Goal: Information Seeking & Learning: Understand process/instructions

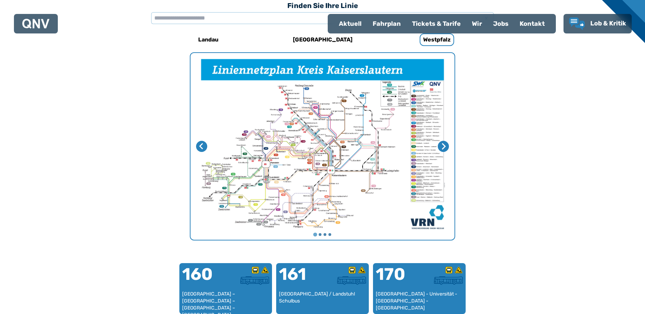
scroll to position [215, 0]
click at [155, 18] on input "text" at bounding box center [322, 18] width 343 height 12
click at [157, 18] on input "text" at bounding box center [322, 18] width 343 height 12
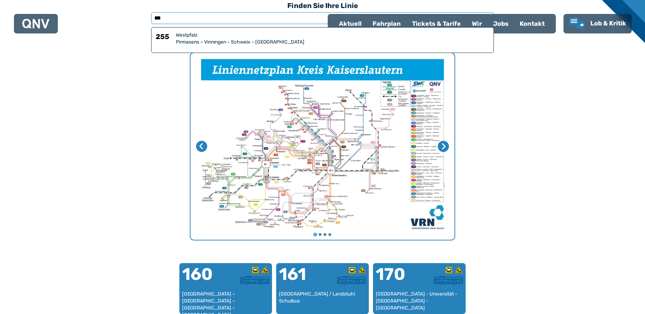
type input "***"
click at [298, 40] on div "Pirmasens – Vinningen – Schweix – [GEOGRAPHIC_DATA]" at bounding box center [332, 42] width 313 height 7
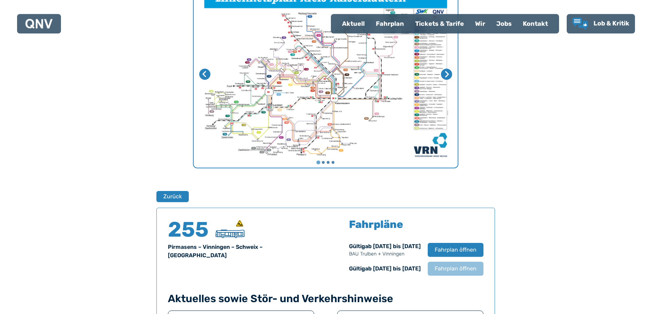
scroll to position [459, 0]
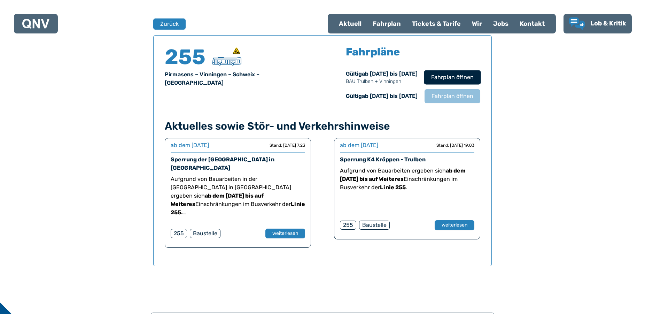
click at [446, 78] on span "Fahrplan öffnen" at bounding box center [452, 77] width 42 height 8
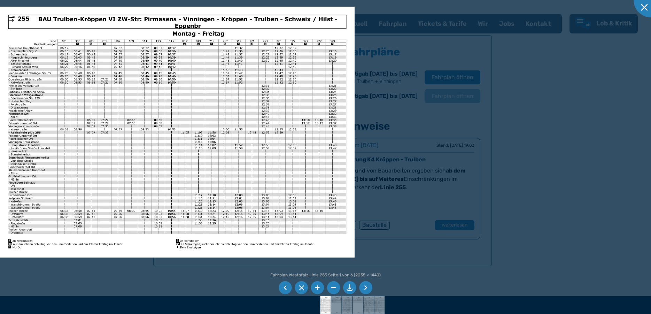
click at [318, 286] on li at bounding box center [317, 287] width 13 height 13
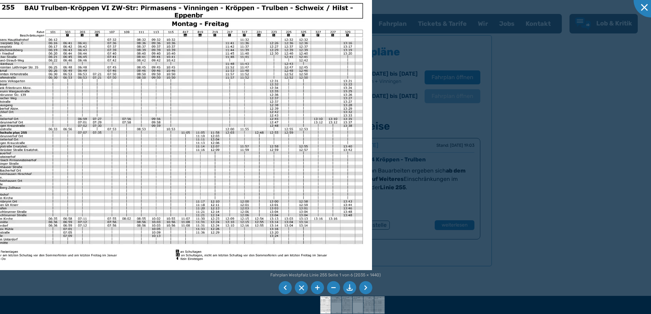
click at [366, 290] on li at bounding box center [365, 287] width 13 height 13
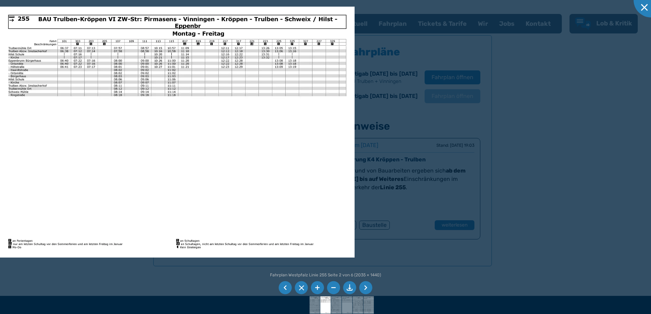
click at [366, 287] on li at bounding box center [365, 287] width 13 height 13
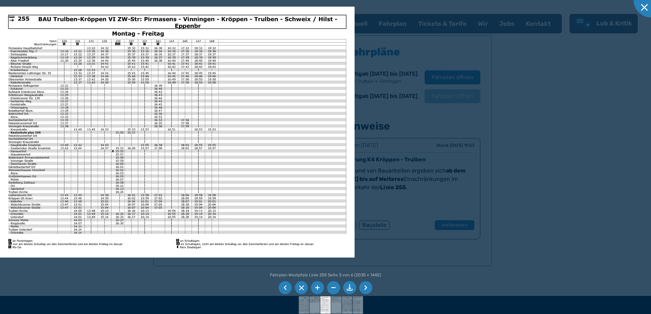
click at [364, 286] on li at bounding box center [365, 287] width 13 height 13
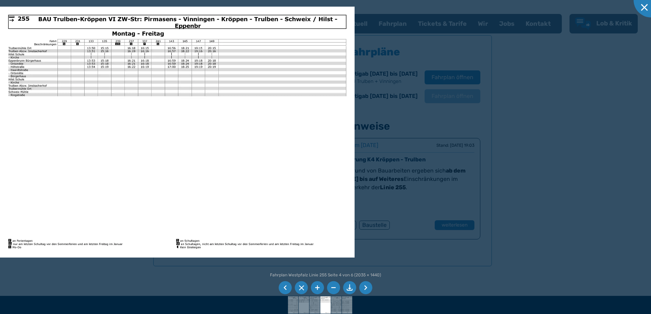
click at [363, 286] on li at bounding box center [365, 287] width 13 height 13
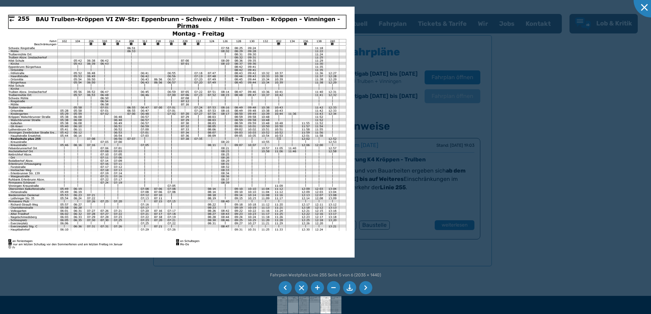
click at [364, 286] on li at bounding box center [365, 287] width 13 height 13
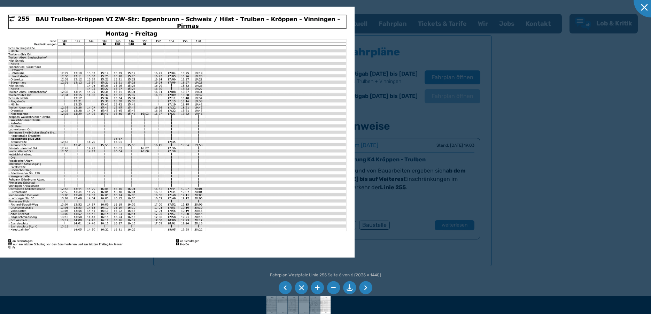
click at [287, 285] on li at bounding box center [285, 287] width 13 height 13
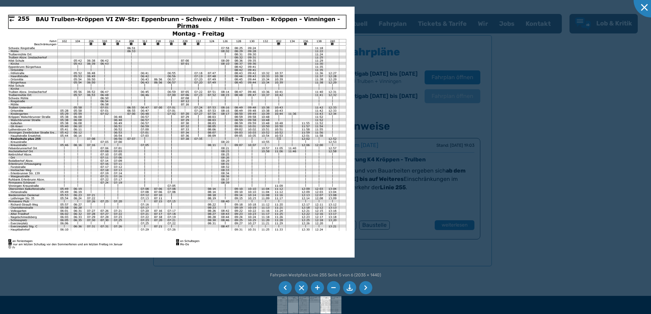
click at [287, 285] on li at bounding box center [285, 287] width 13 height 13
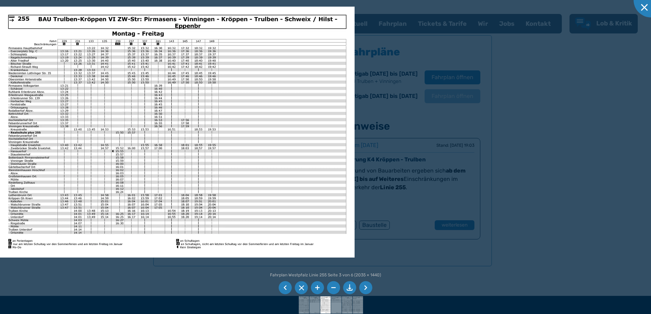
click at [287, 285] on li at bounding box center [285, 287] width 13 height 13
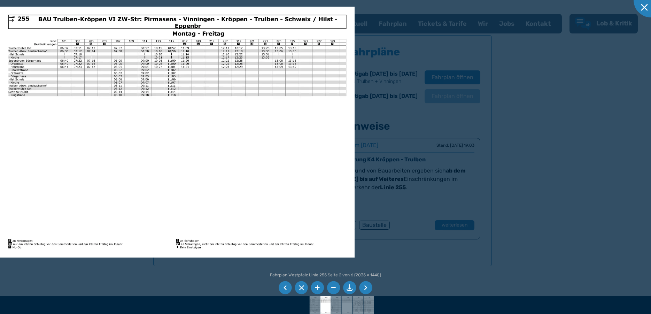
click at [287, 285] on li at bounding box center [285, 287] width 13 height 13
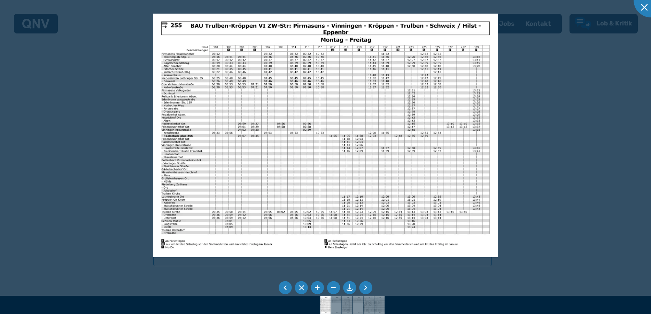
click at [287, 285] on li at bounding box center [285, 287] width 13 height 13
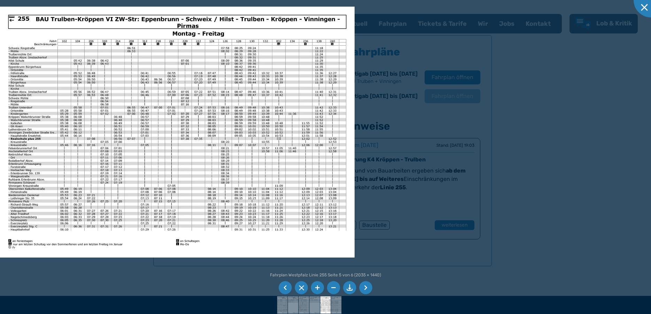
click at [287, 285] on li at bounding box center [285, 287] width 13 height 13
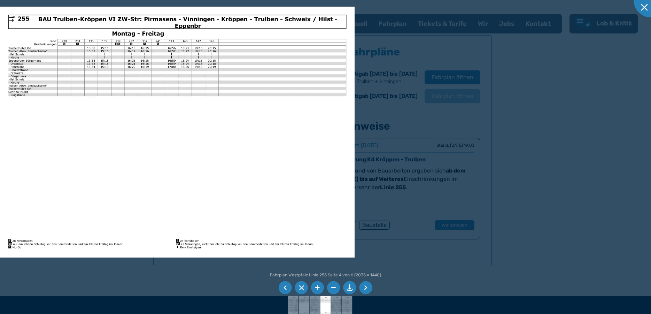
click at [287, 285] on li at bounding box center [285, 287] width 13 height 13
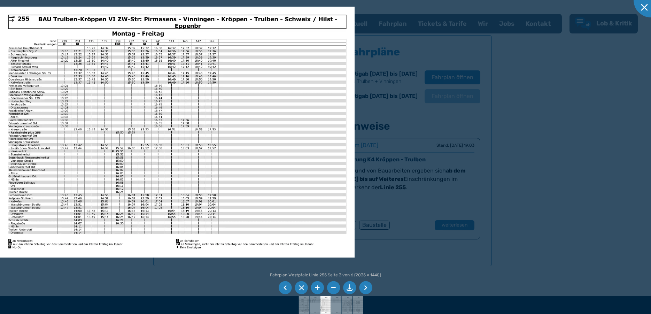
click at [287, 285] on li at bounding box center [285, 287] width 13 height 13
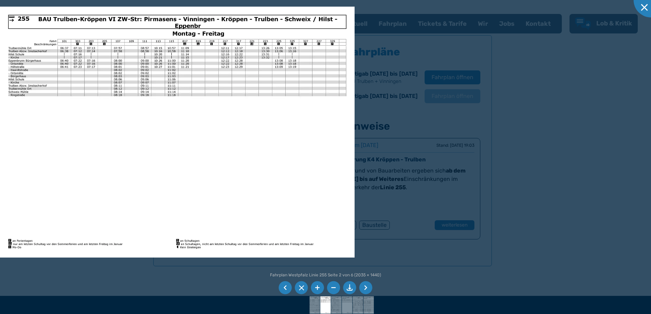
click at [287, 285] on li at bounding box center [285, 287] width 13 height 13
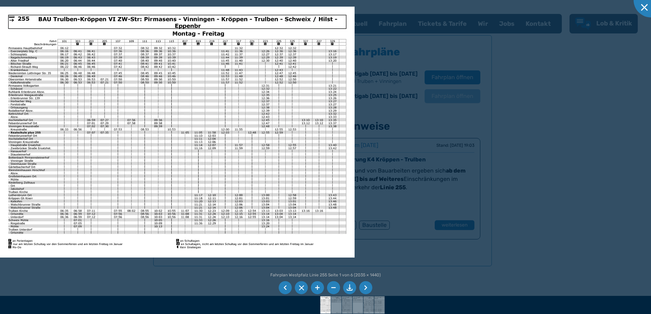
click at [287, 285] on li at bounding box center [285, 287] width 13 height 13
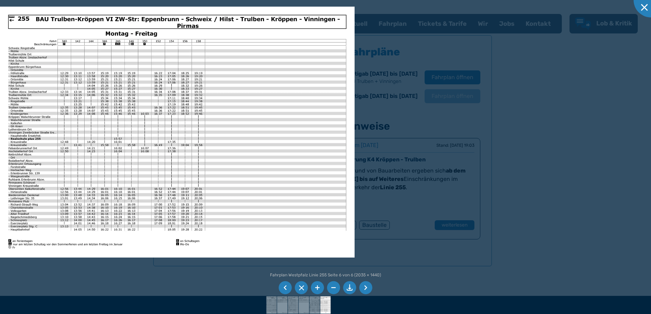
click at [288, 288] on li at bounding box center [285, 287] width 13 height 13
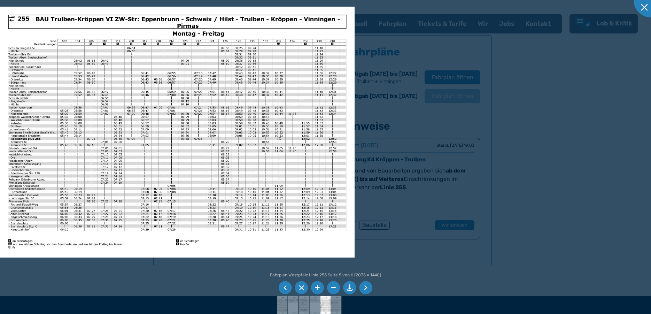
click at [317, 286] on li at bounding box center [317, 287] width 13 height 13
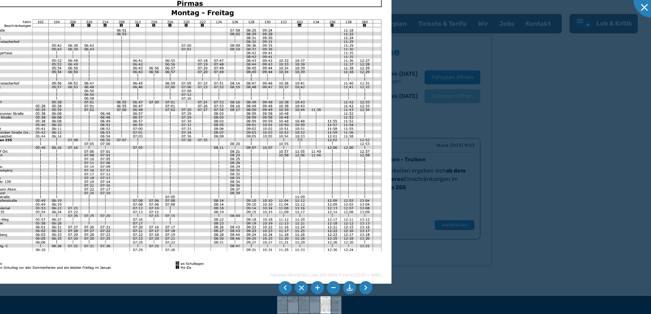
click at [317, 286] on li at bounding box center [317, 287] width 13 height 13
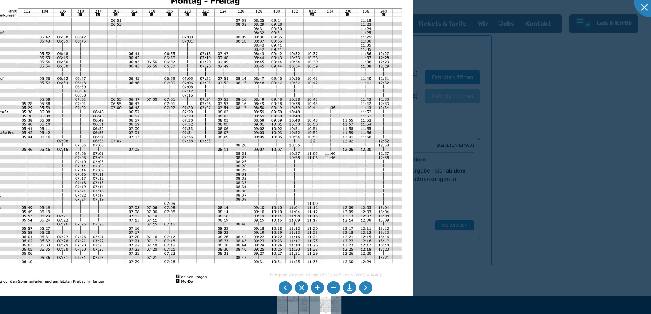
click at [332, 286] on li at bounding box center [333, 287] width 13 height 13
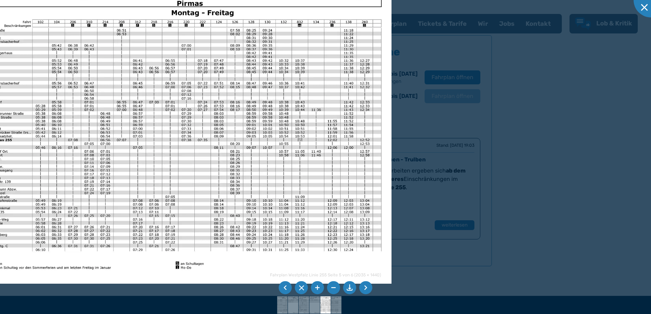
click at [332, 286] on li at bounding box center [333, 287] width 13 height 13
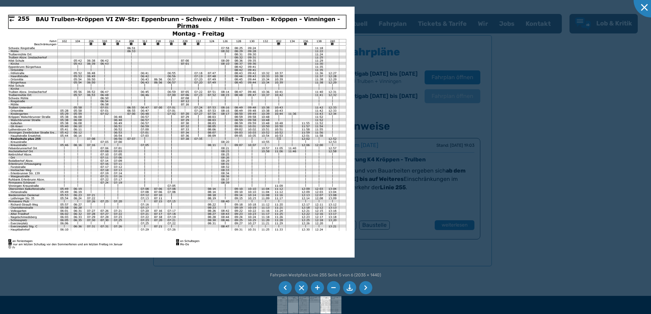
click at [366, 287] on li at bounding box center [365, 287] width 13 height 13
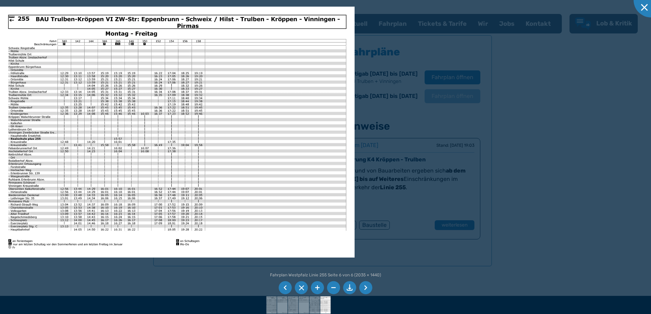
click at [283, 286] on li at bounding box center [285, 287] width 13 height 13
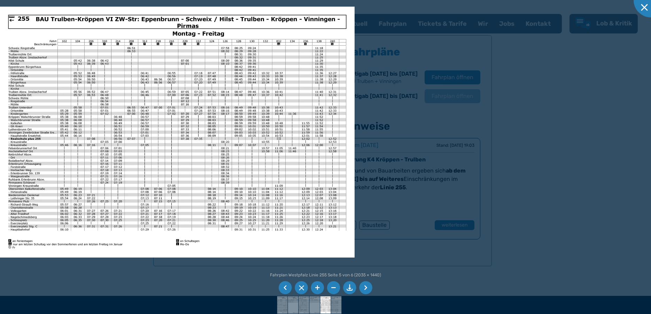
click at [283, 286] on li at bounding box center [285, 287] width 13 height 13
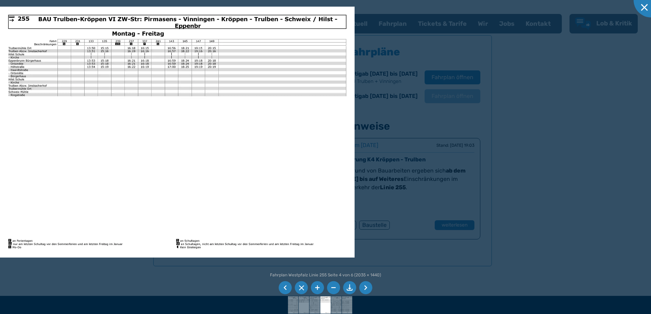
click at [283, 286] on li at bounding box center [285, 287] width 13 height 13
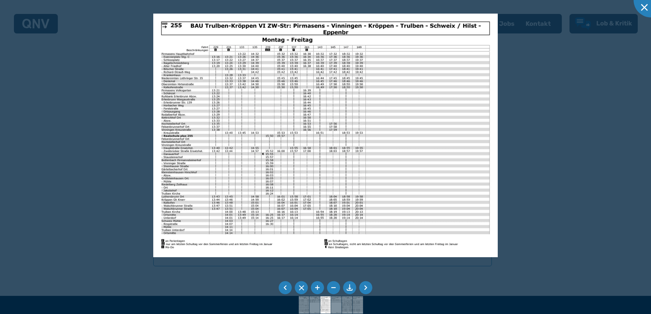
click at [283, 286] on li at bounding box center [285, 287] width 13 height 13
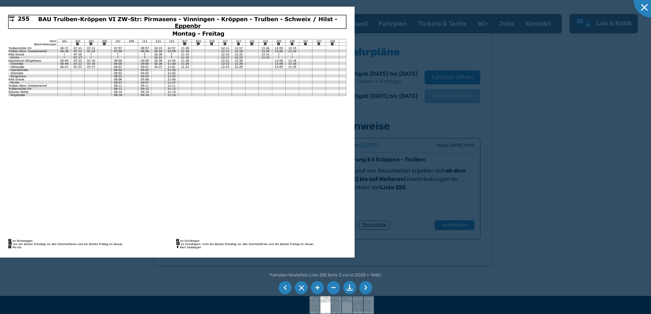
click at [288, 288] on li at bounding box center [285, 287] width 13 height 13
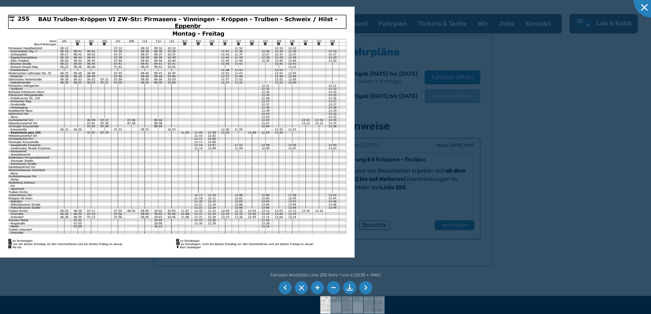
click at [288, 288] on li at bounding box center [285, 287] width 13 height 13
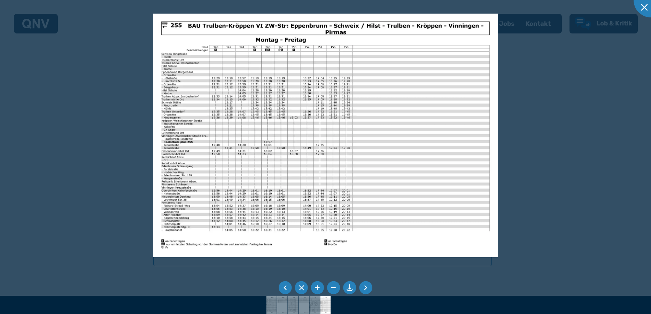
click at [288, 288] on li at bounding box center [285, 287] width 13 height 13
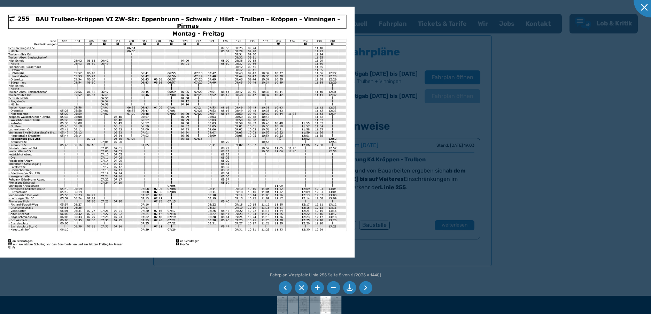
click at [288, 288] on li at bounding box center [285, 287] width 13 height 13
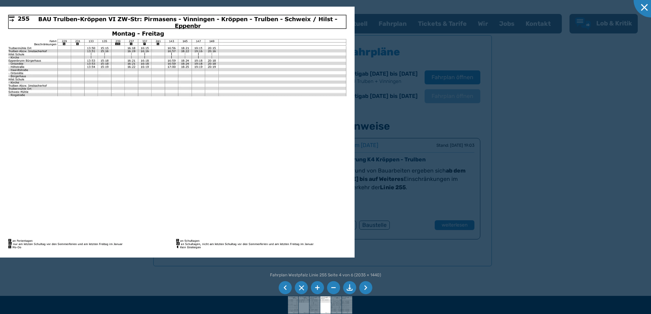
click at [286, 288] on li at bounding box center [285, 287] width 13 height 13
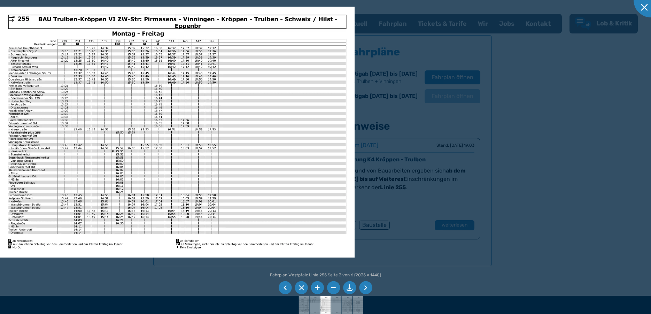
click at [349, 286] on li at bounding box center [349, 287] width 13 height 13
